Goal: Information Seeking & Learning: Understand process/instructions

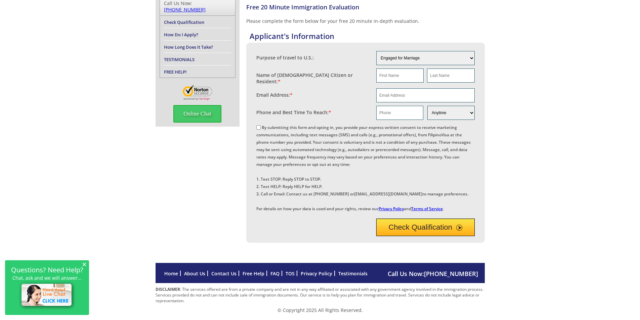
scroll to position [67, 0]
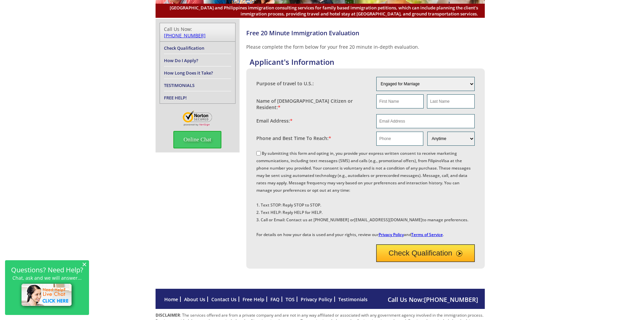
click at [187, 57] on link "How Do I Apply?" at bounding box center [181, 60] width 34 height 6
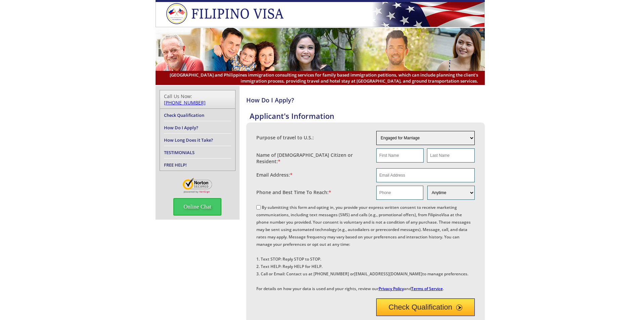
click at [470, 137] on select "Engaged for Marriage Already Married to U.S. Citizen / Resident For Short Term …" at bounding box center [425, 138] width 98 height 14
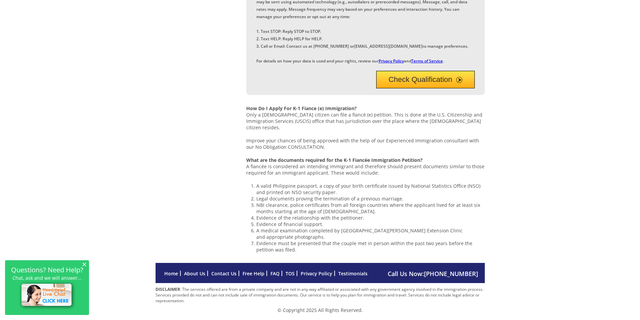
scroll to position [634, 0]
click at [253, 273] on link "Free Help" at bounding box center [253, 273] width 22 height 6
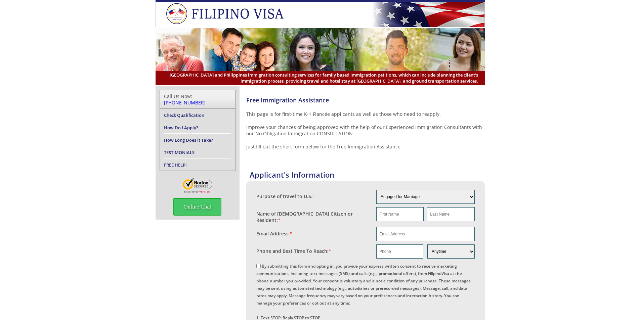
click at [180, 112] on link "Check Qualification" at bounding box center [184, 115] width 40 height 6
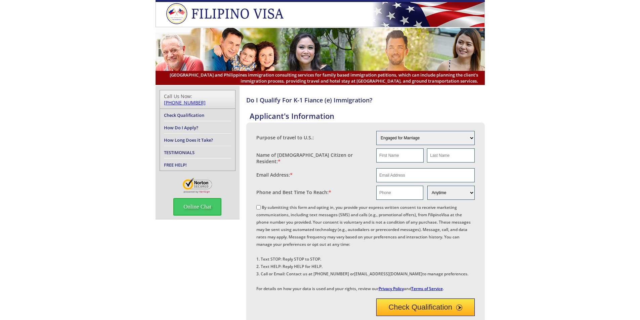
click at [176, 162] on link "FREE HELP!" at bounding box center [175, 165] width 23 height 6
